Goal: Browse casually: Explore the website without a specific task or goal

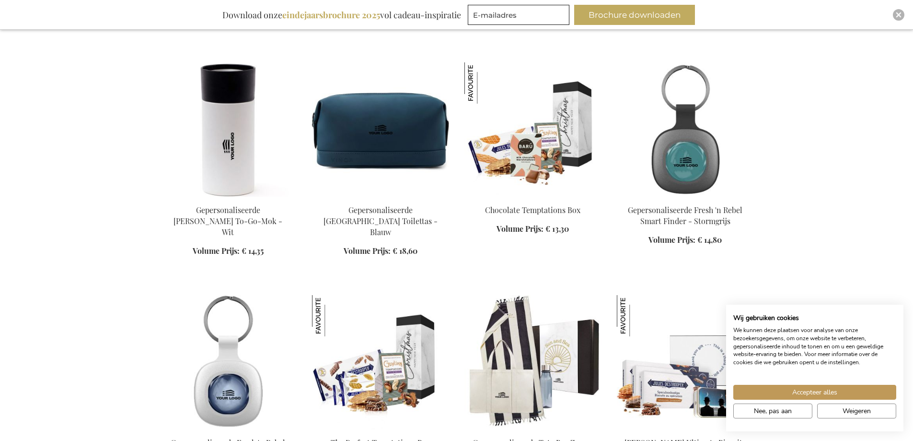
scroll to position [623, 0]
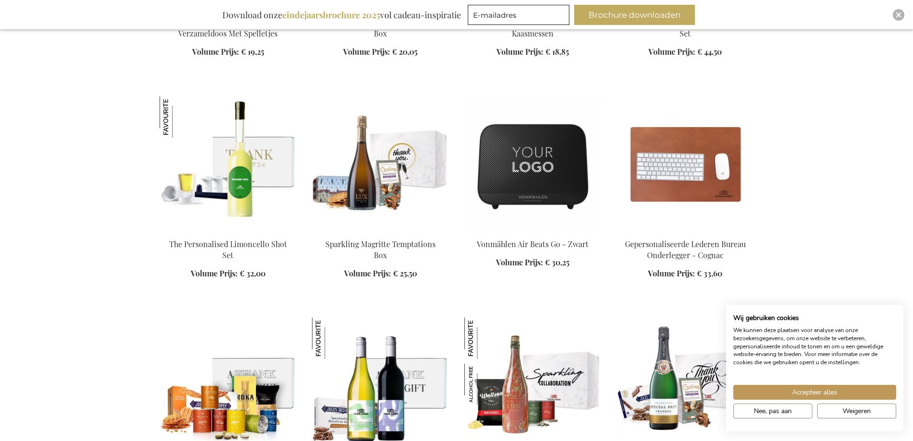
scroll to position [1486, 0]
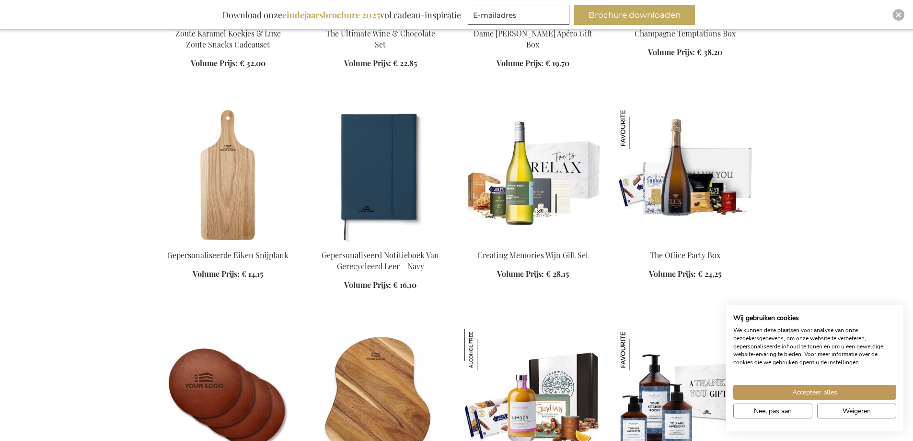
scroll to position [1965, 0]
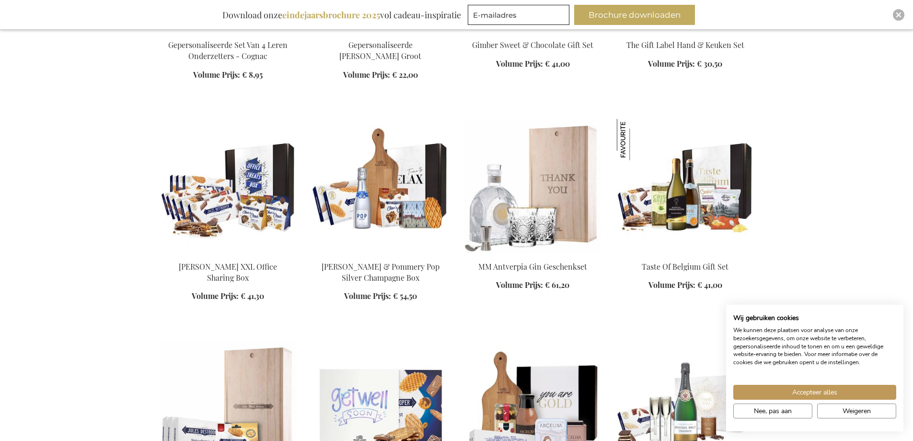
scroll to position [2349, 0]
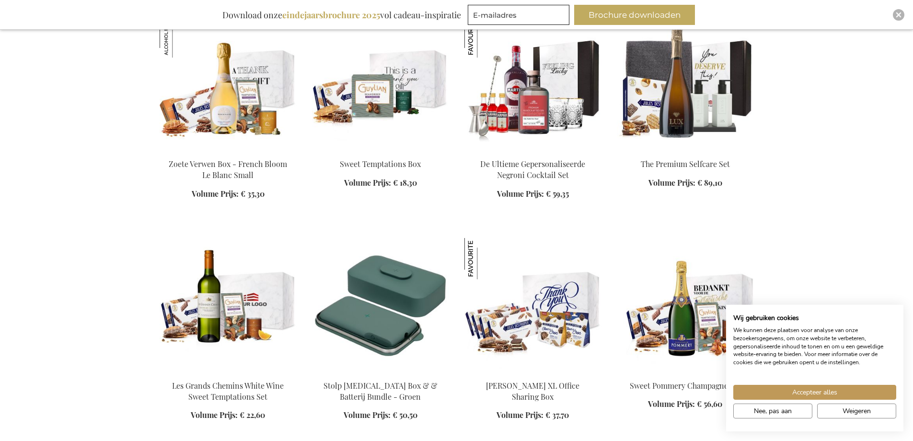
scroll to position [3547, 0]
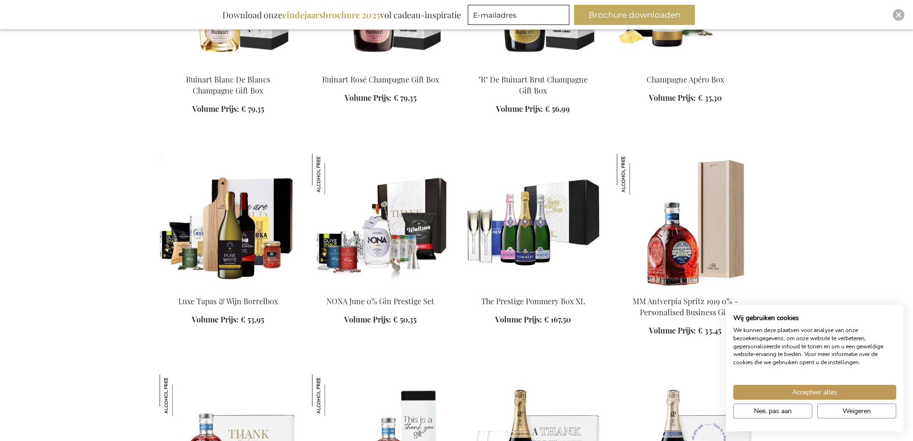
scroll to position [4218, 0]
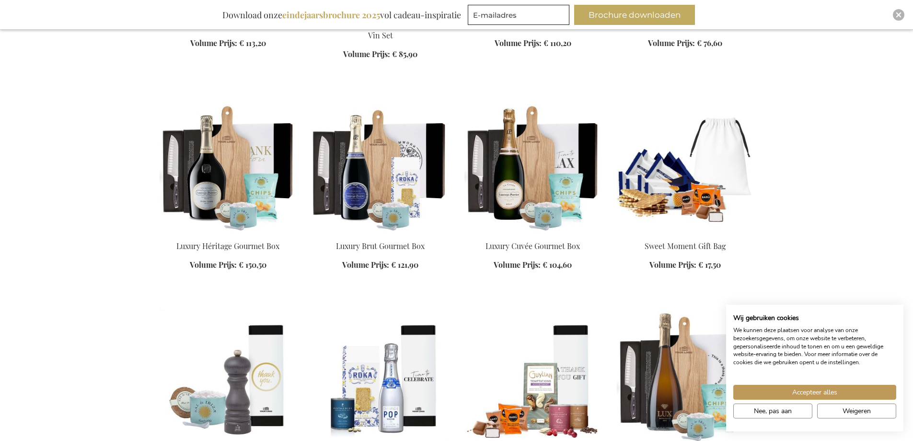
scroll to position [4794, 0]
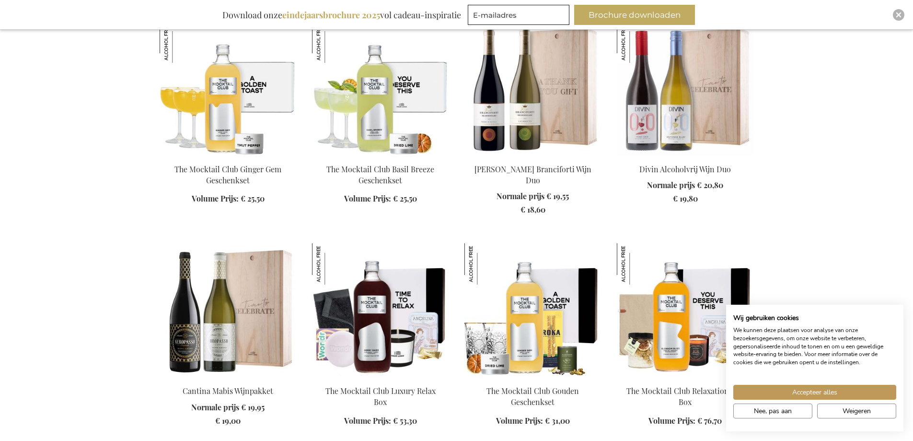
scroll to position [5608, 0]
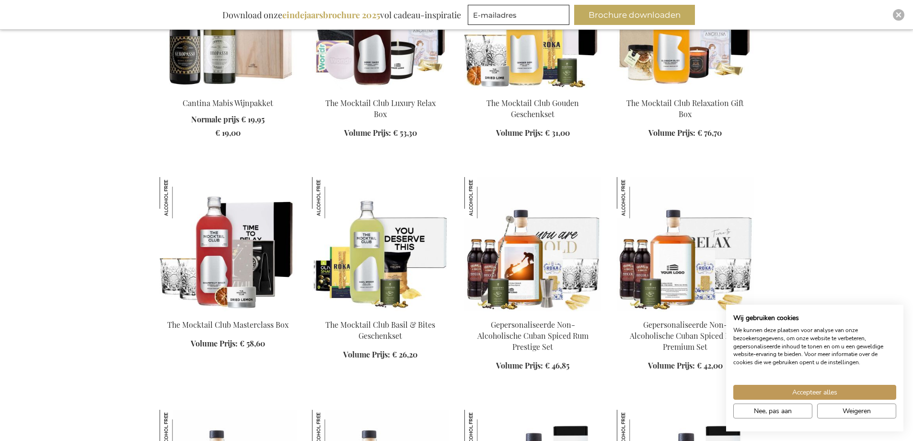
scroll to position [5896, 0]
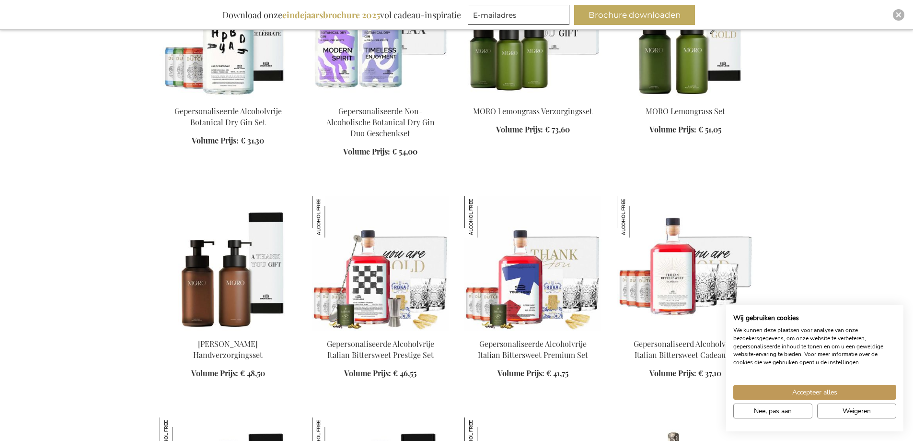
scroll to position [6807, 0]
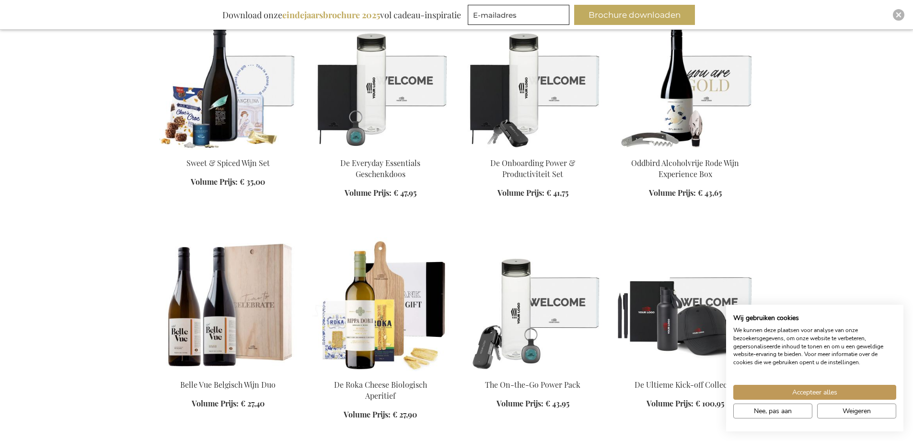
scroll to position [7382, 0]
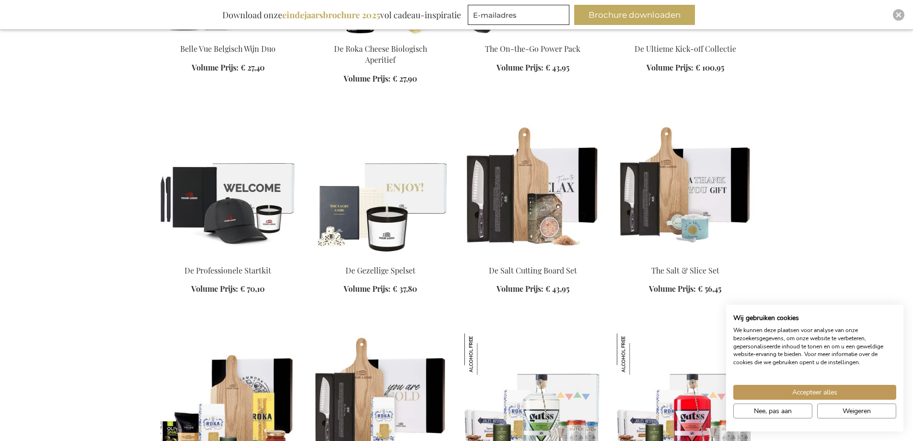
scroll to position [7574, 0]
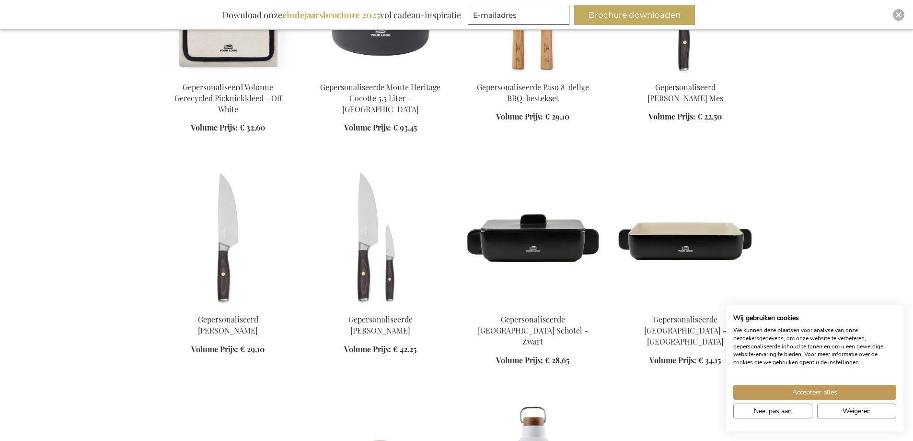
scroll to position [9827, 0]
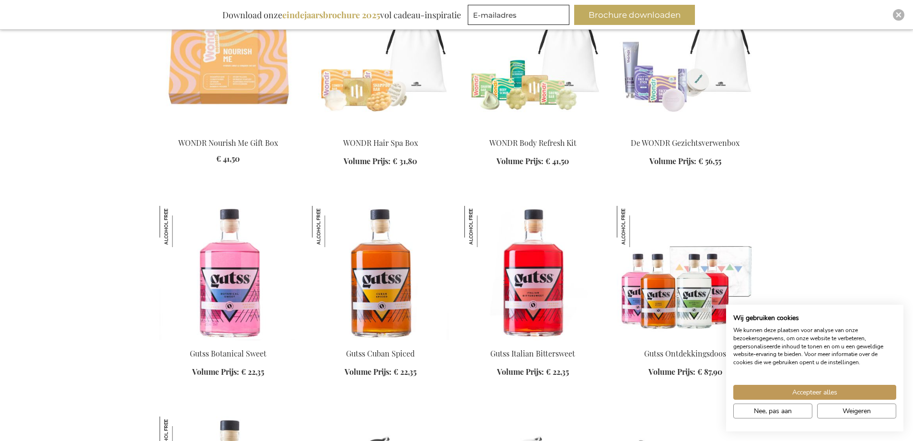
scroll to position [10594, 0]
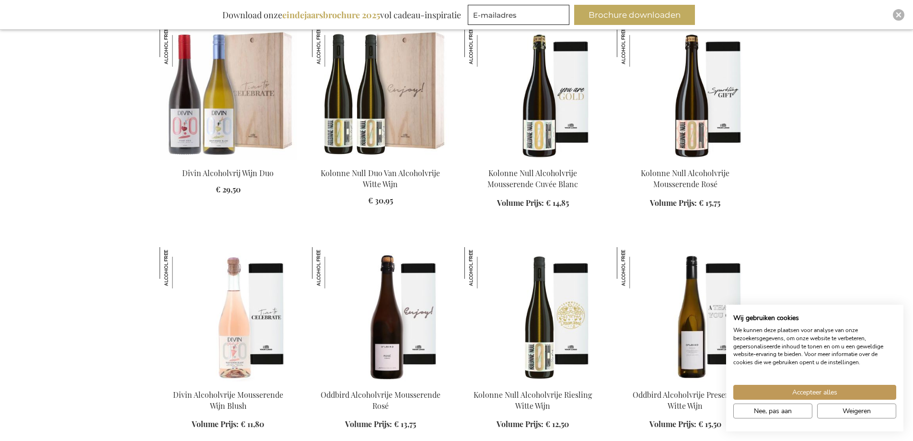
scroll to position [11313, 0]
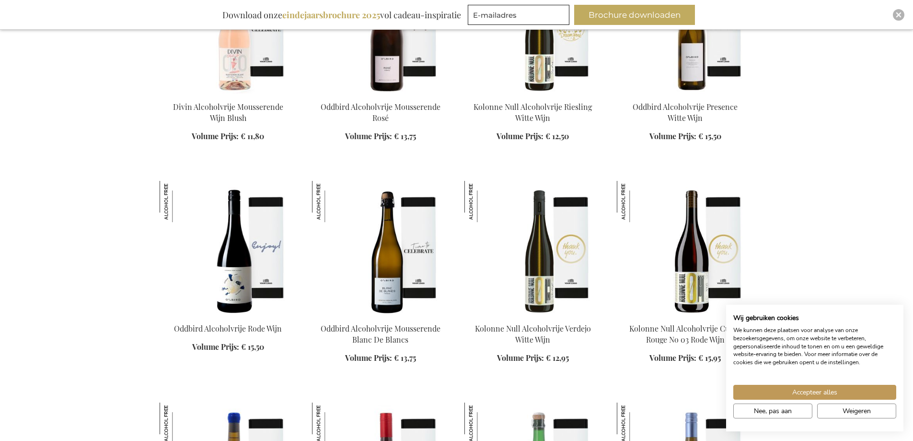
scroll to position [11984, 0]
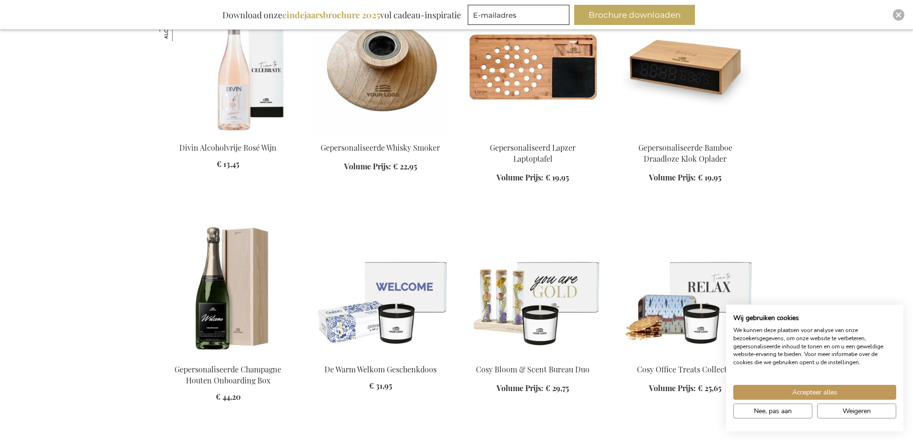
scroll to position [12607, 0]
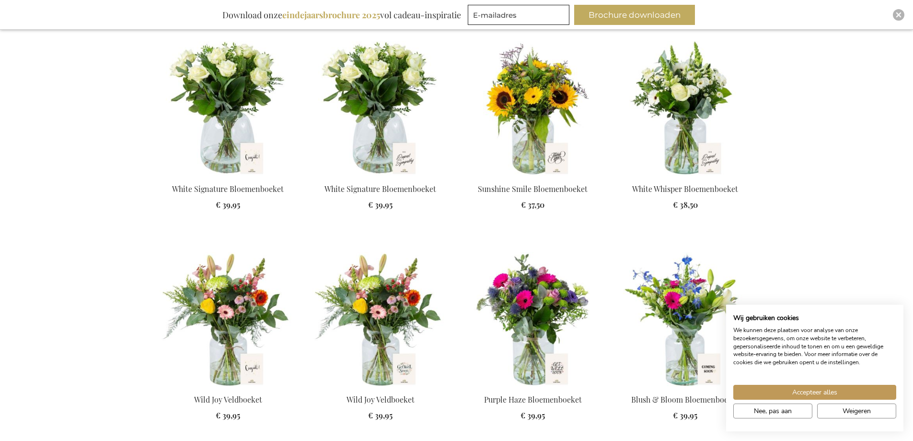
scroll to position [13518, 0]
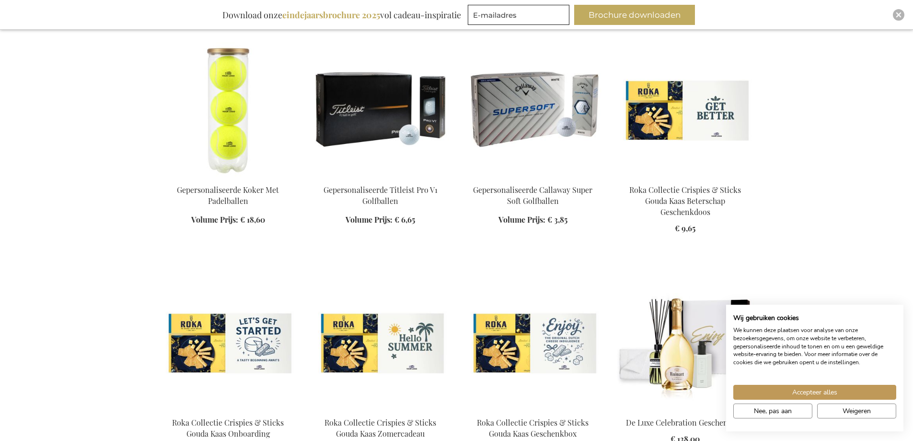
scroll to position [15244, 0]
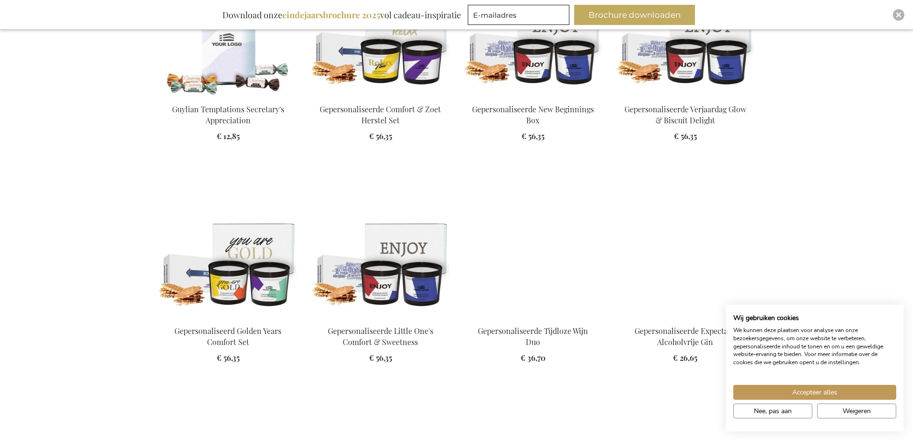
scroll to position [16011, 0]
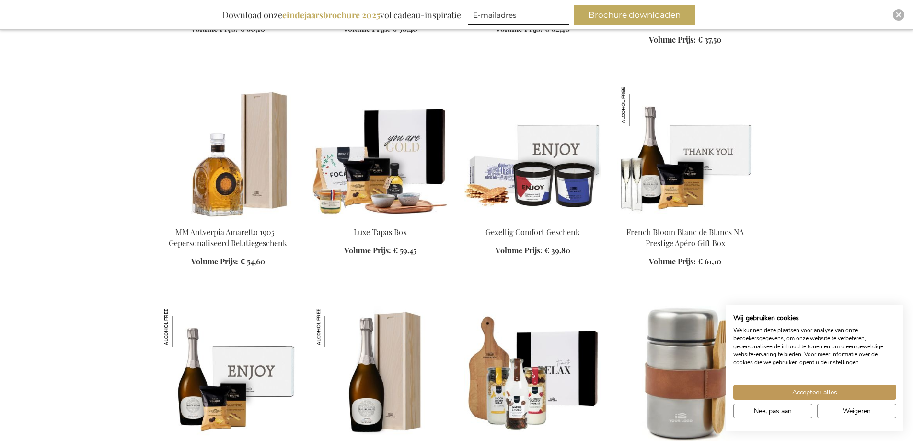
scroll to position [17449, 0]
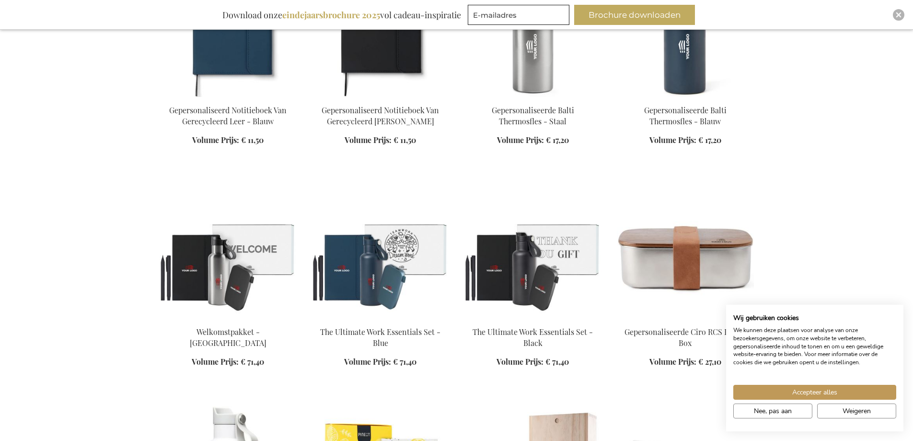
scroll to position [17880, 0]
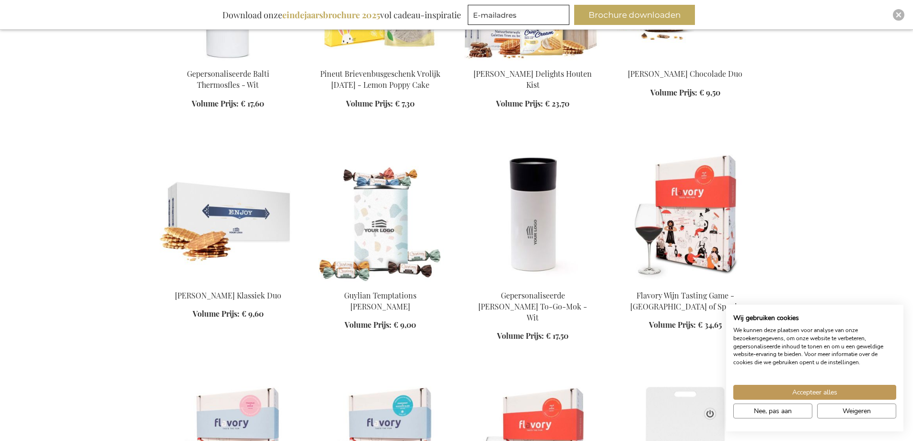
scroll to position [18503, 0]
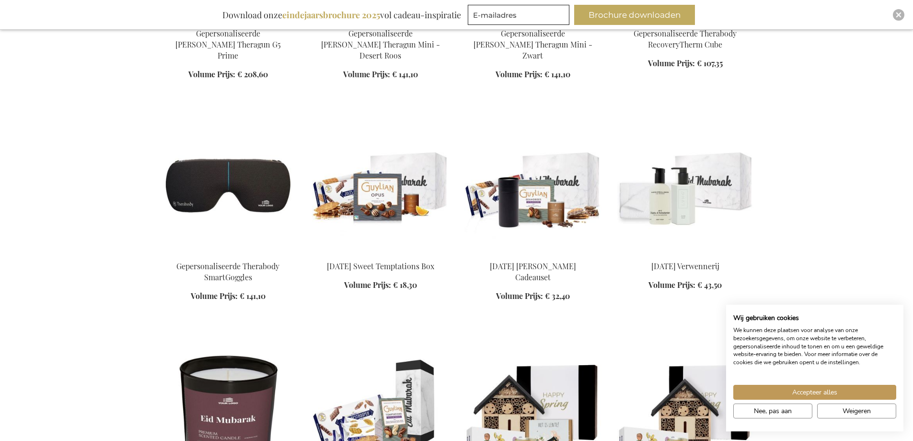
scroll to position [19558, 0]
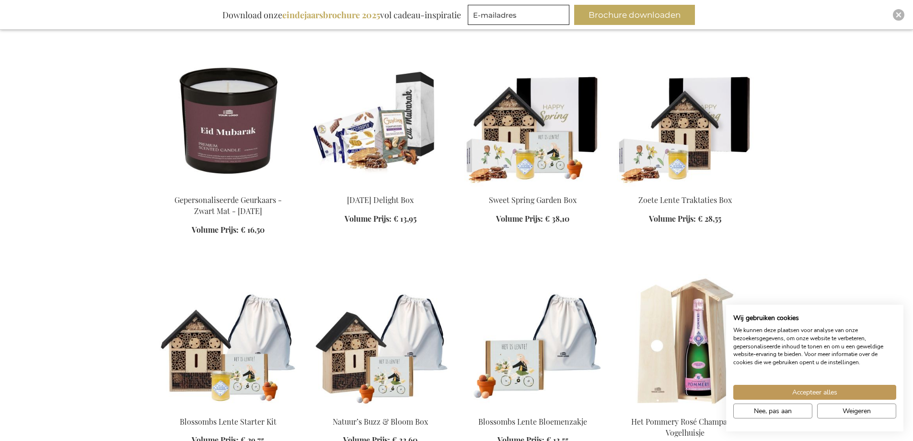
scroll to position [19749, 0]
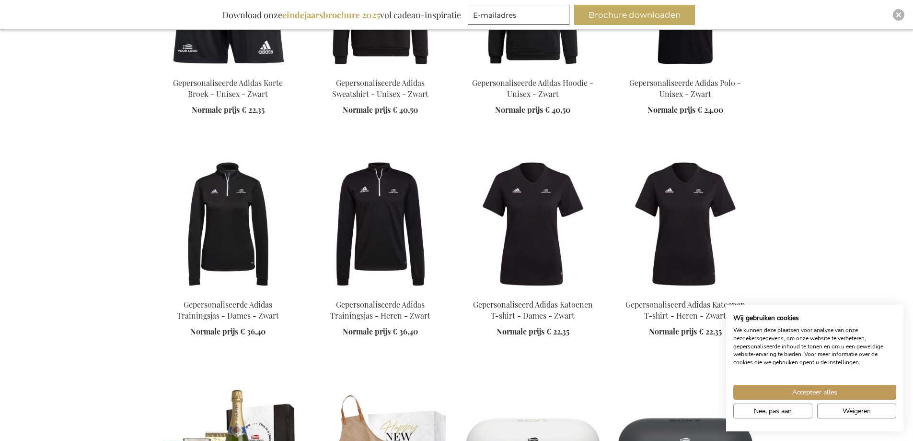
scroll to position [21475, 0]
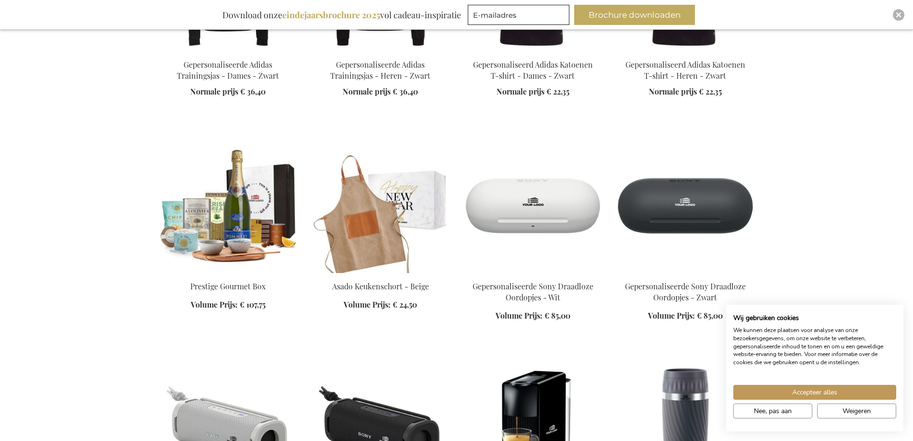
scroll to position [21331, 0]
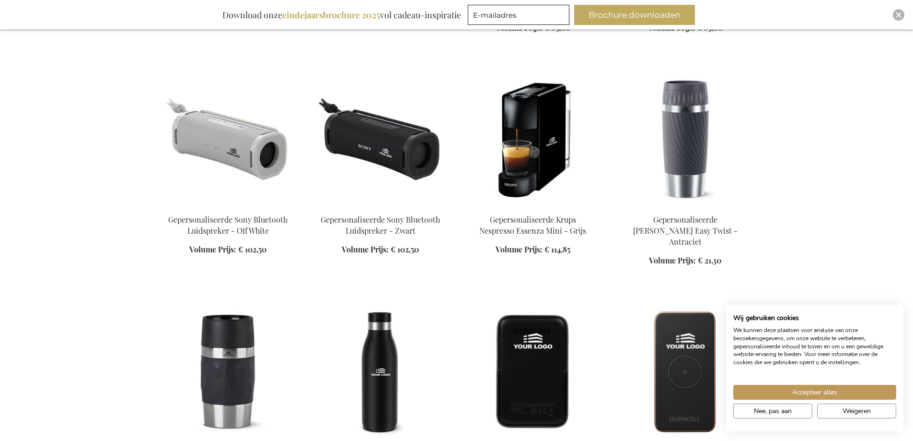
scroll to position [21811, 0]
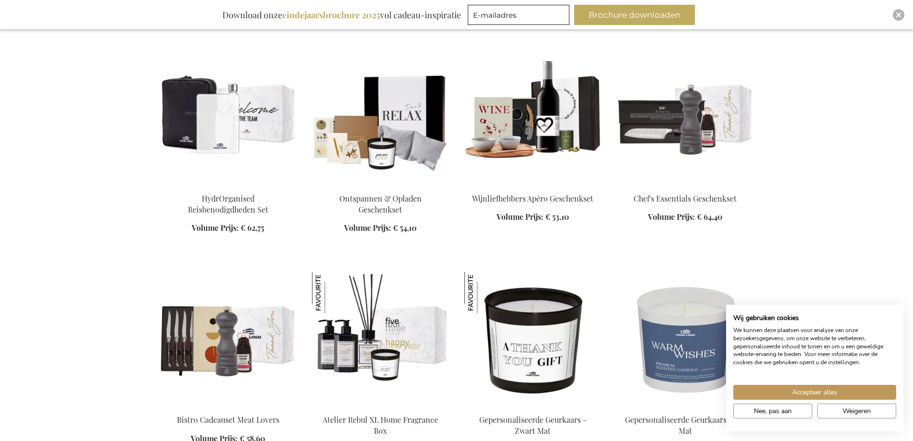
scroll to position [23105, 0]
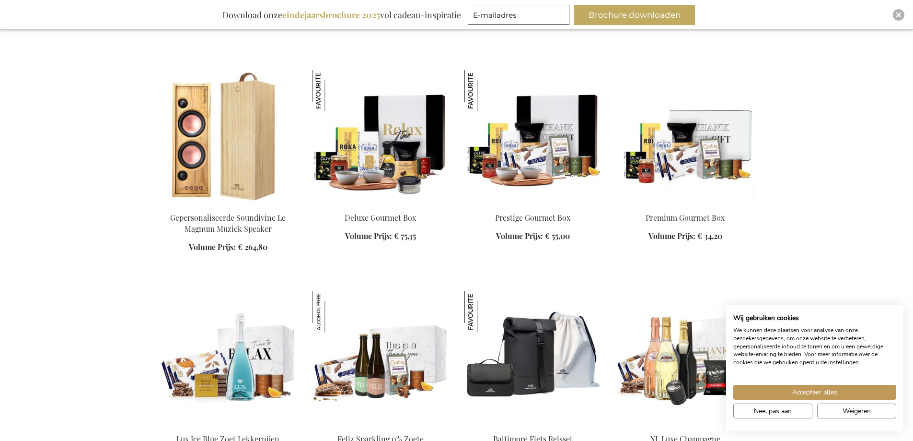
scroll to position [24495, 0]
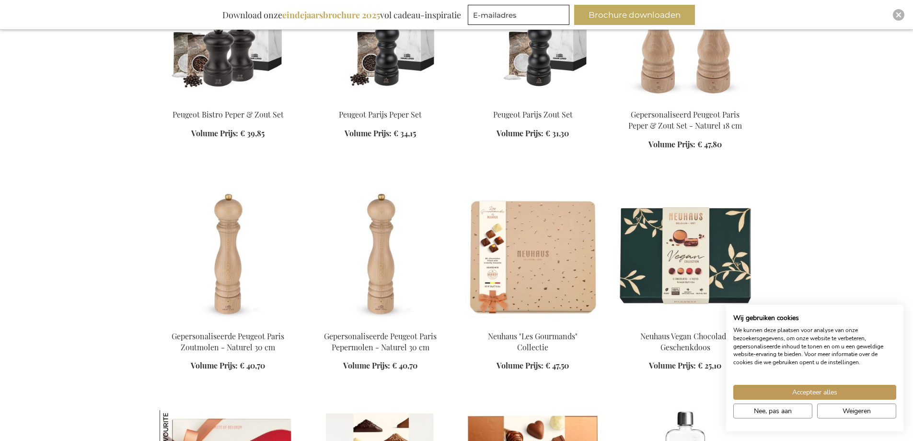
scroll to position [25214, 0]
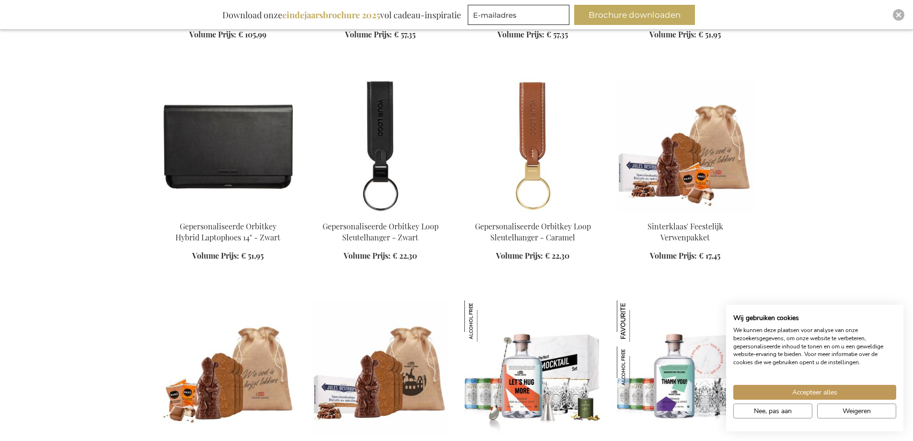
scroll to position [26508, 0]
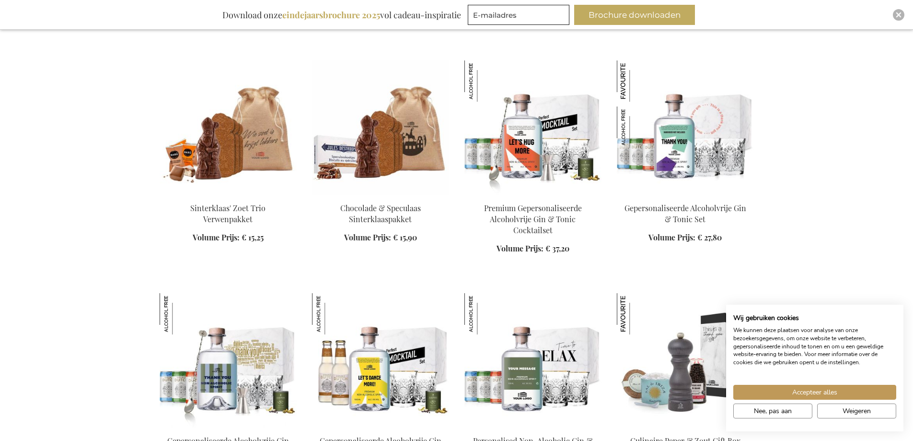
scroll to position [27132, 0]
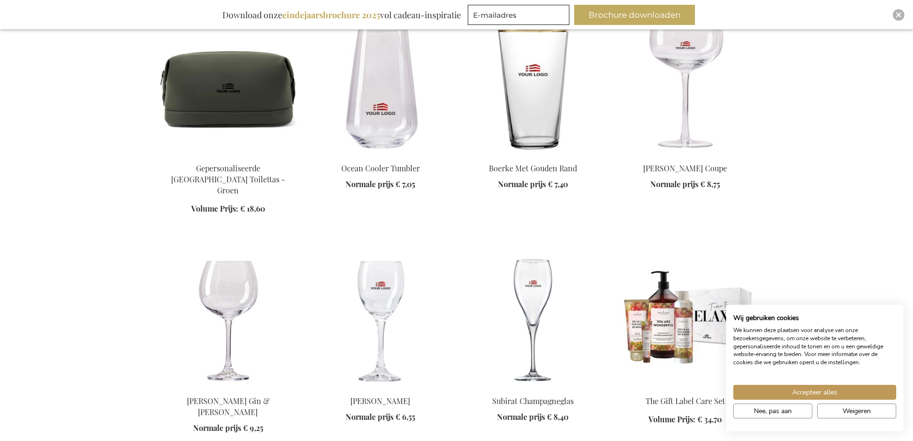
scroll to position [28330, 0]
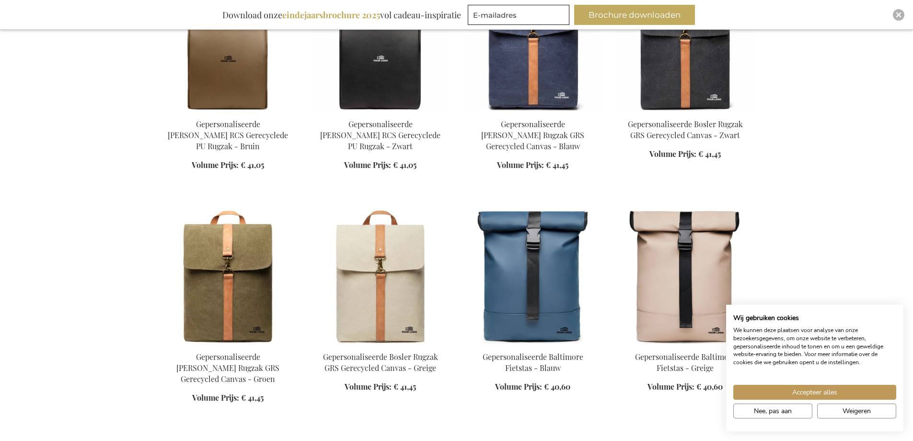
scroll to position [29097, 0]
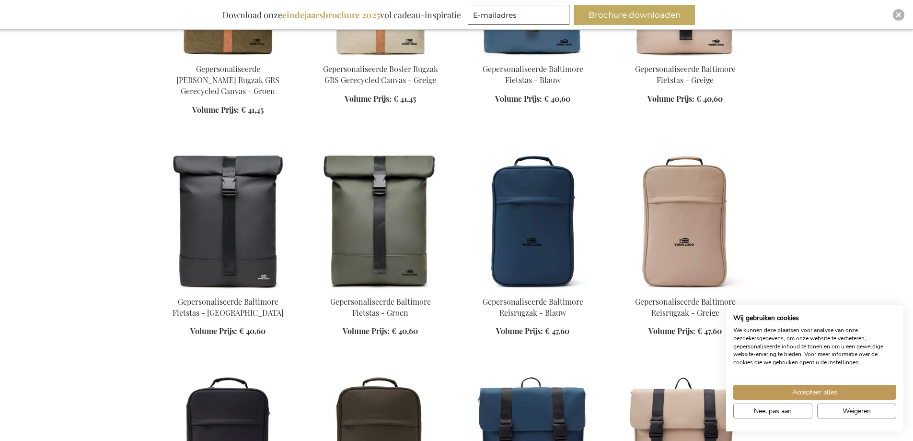
scroll to position [29576, 0]
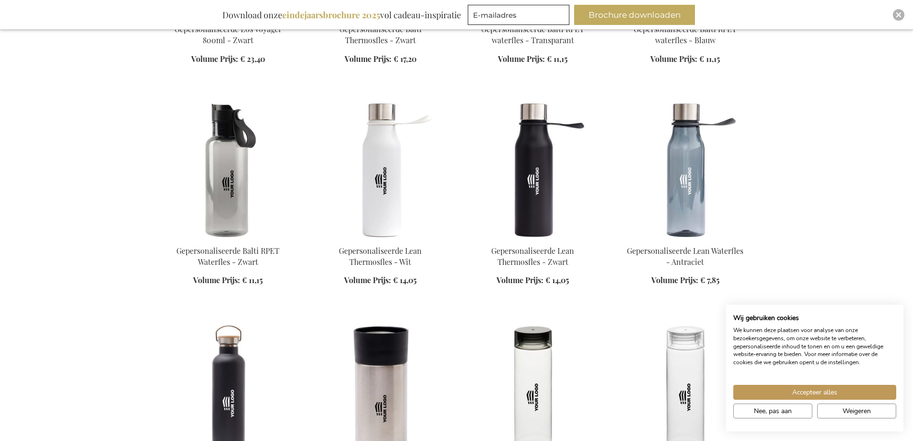
scroll to position [31110, 0]
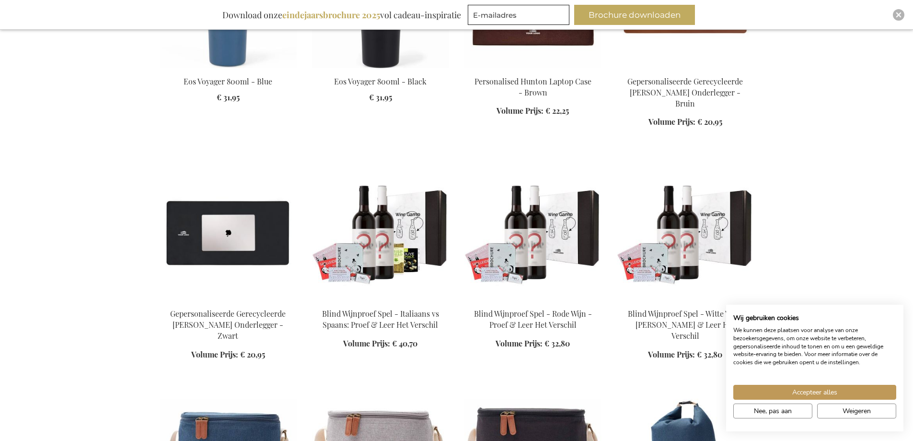
scroll to position [31398, 0]
